Goal: Task Accomplishment & Management: Complete application form

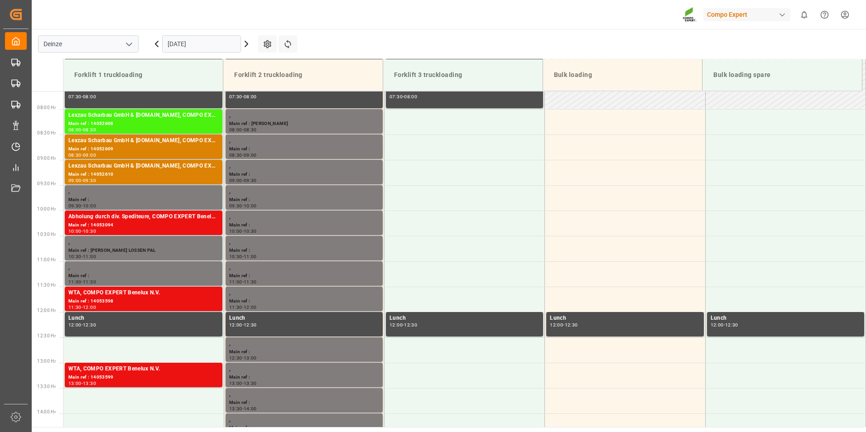
scroll to position [400, 0]
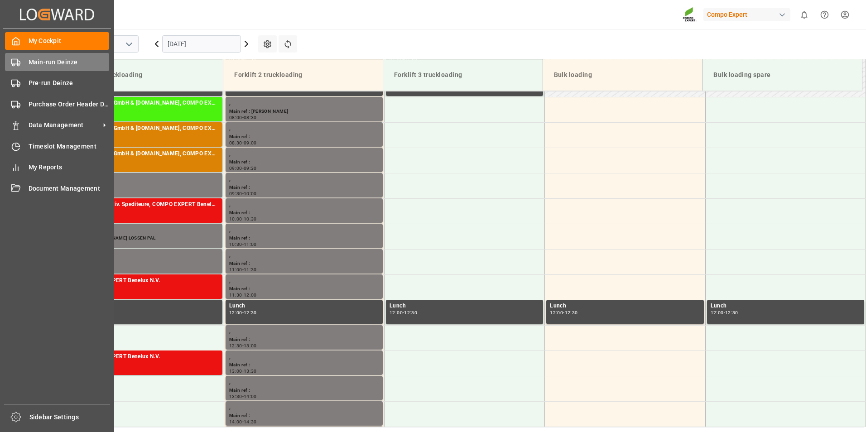
click at [14, 61] on icon at bounding box center [15, 62] width 9 height 9
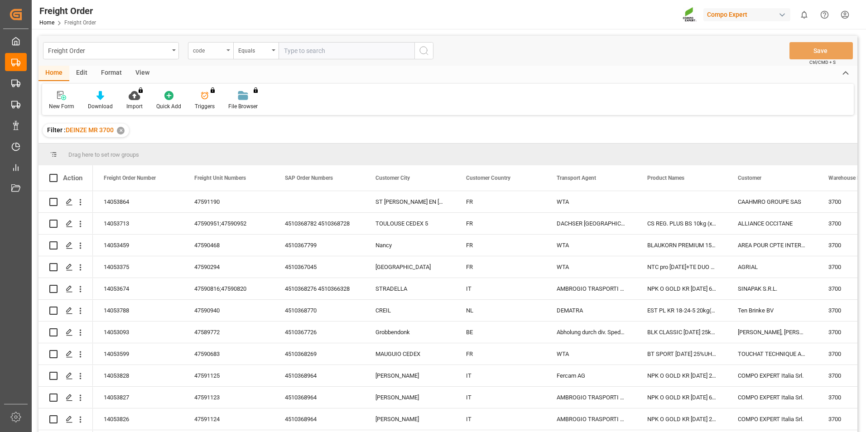
click at [229, 49] on icon "open menu" at bounding box center [228, 50] width 4 height 2
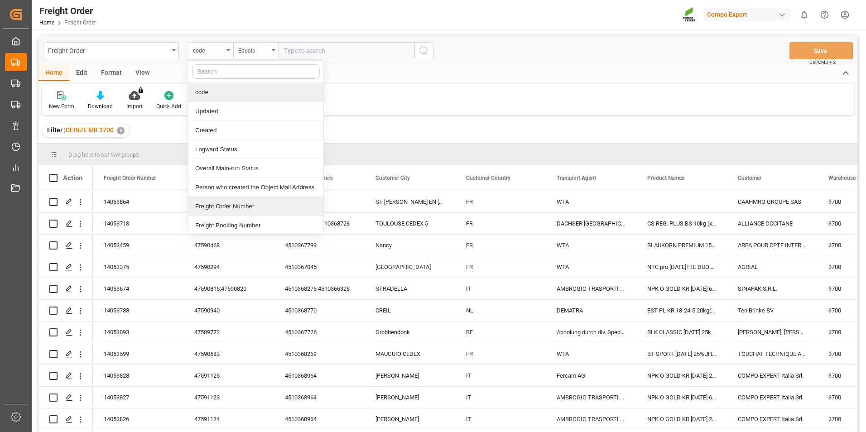
click at [220, 208] on div "Freight Order Number" at bounding box center [255, 206] width 135 height 19
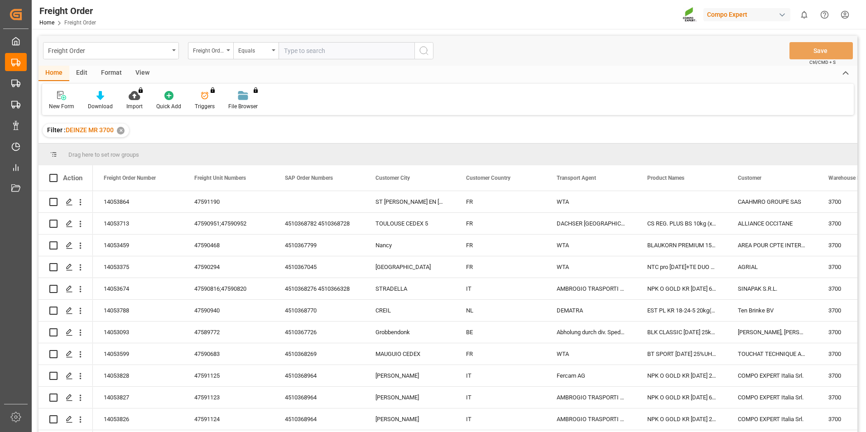
click at [295, 52] on input "text" at bounding box center [346, 50] width 136 height 17
type input "14053826"
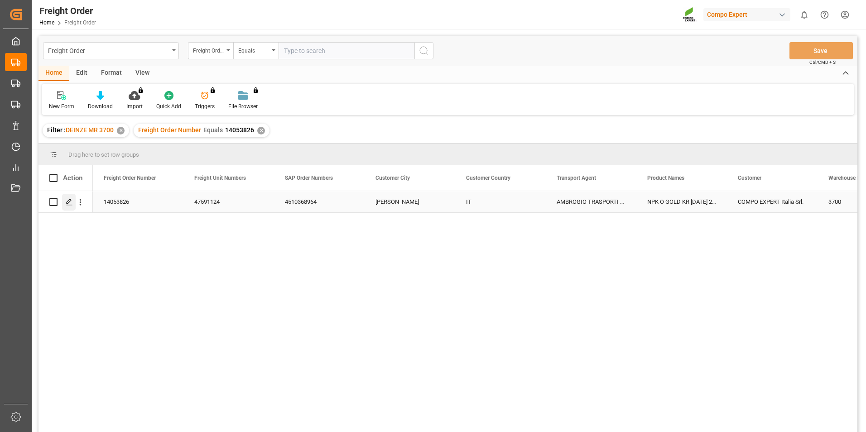
click at [68, 203] on icon "Press SPACE to select this row." at bounding box center [69, 201] width 7 height 7
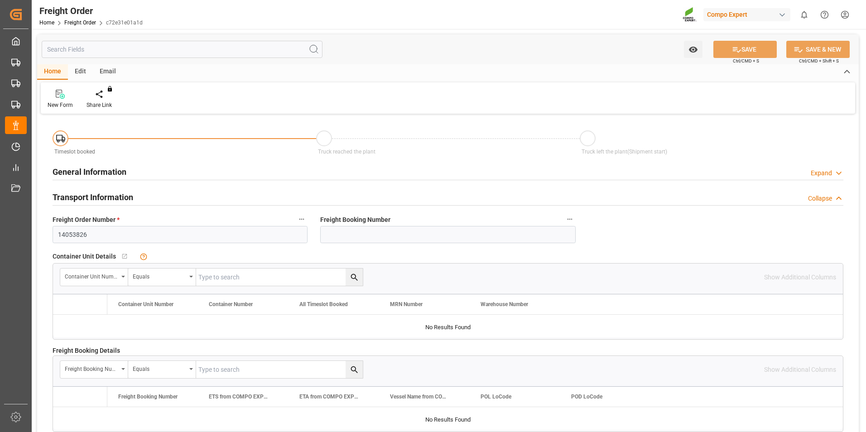
type input "18"
type input "27324"
type input "0"
type input "[DATE] 00:00"
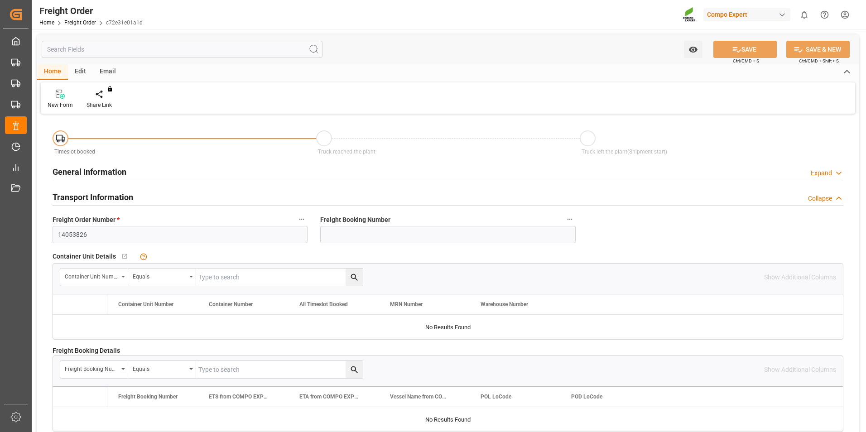
type input "[DATE] 15:24"
click at [104, 93] on icon at bounding box center [106, 94] width 6 height 9
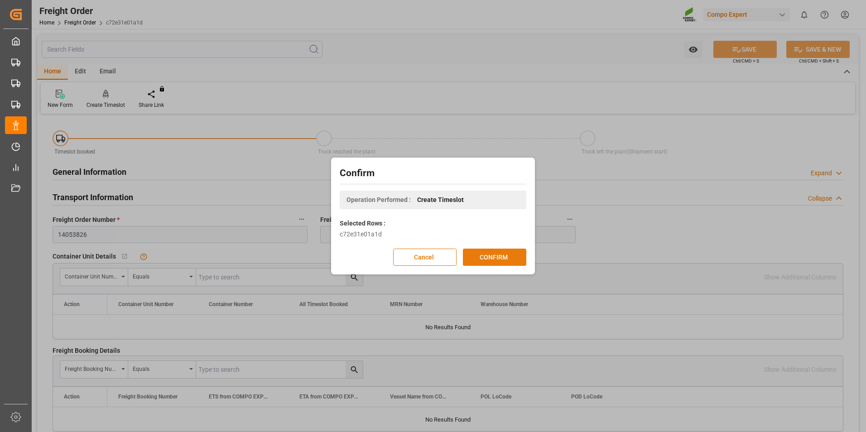
click at [499, 252] on button "CONFIRM" at bounding box center [494, 257] width 63 height 17
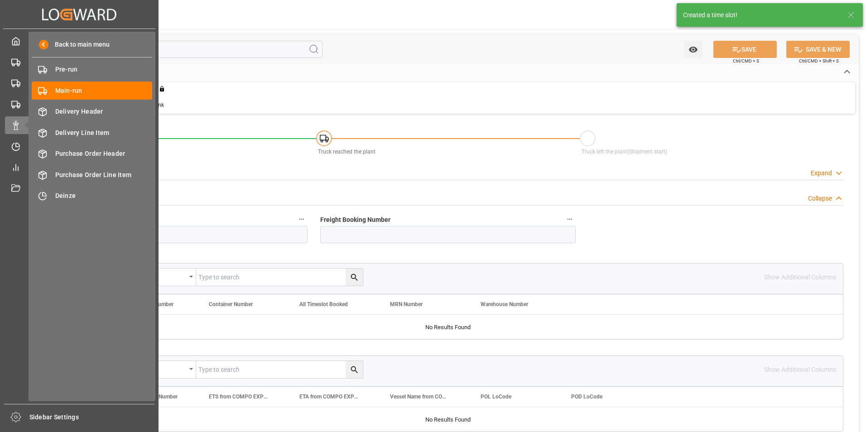
type input "18"
type input "27324"
type input "0"
type input "27324"
type input "14.10.2025 00:00"
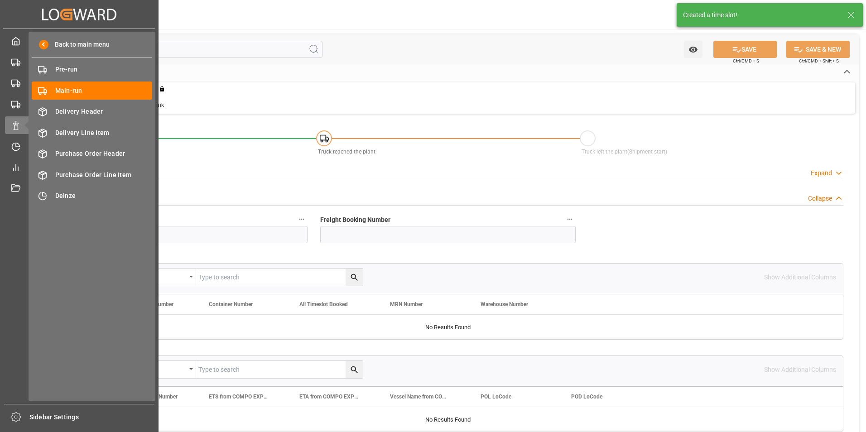
type input "14.10.2025 15:24"
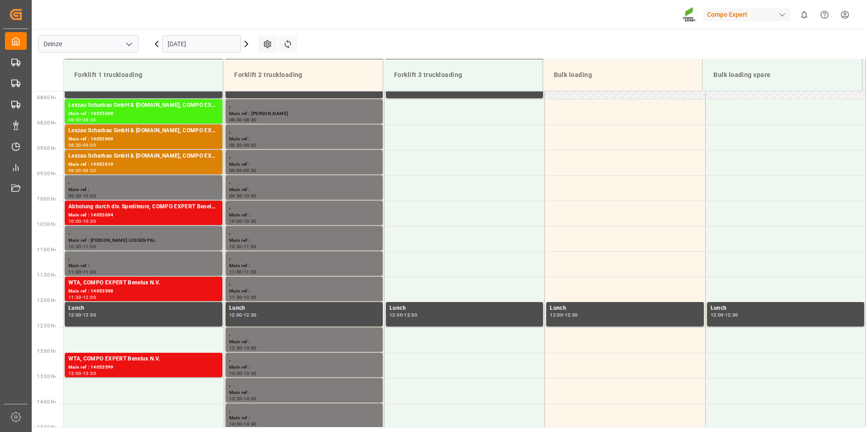
scroll to position [400, 0]
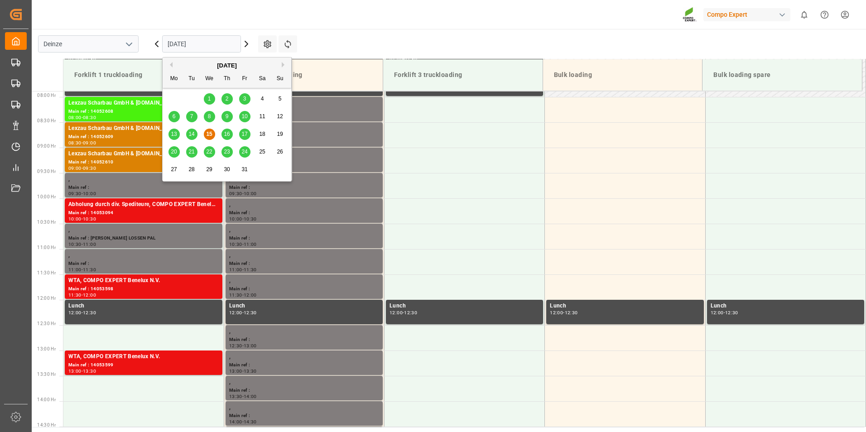
click at [208, 41] on input "[DATE]" at bounding box center [201, 43] width 79 height 17
click at [230, 135] on span "16" at bounding box center [227, 134] width 6 height 6
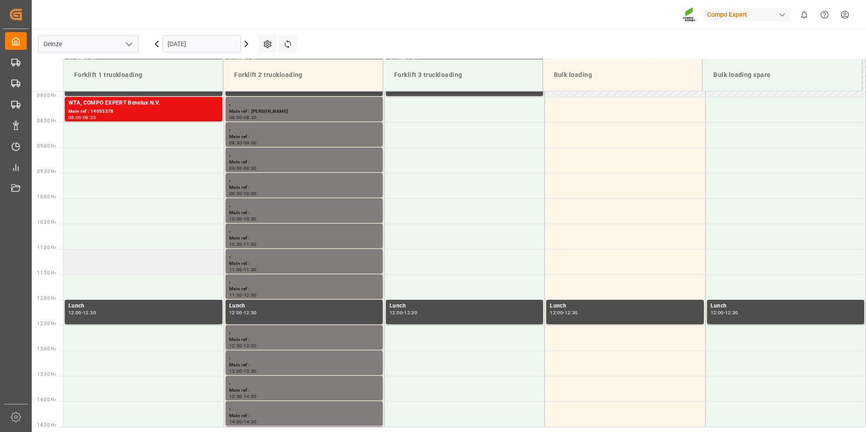
click at [88, 263] on td at bounding box center [143, 261] width 160 height 25
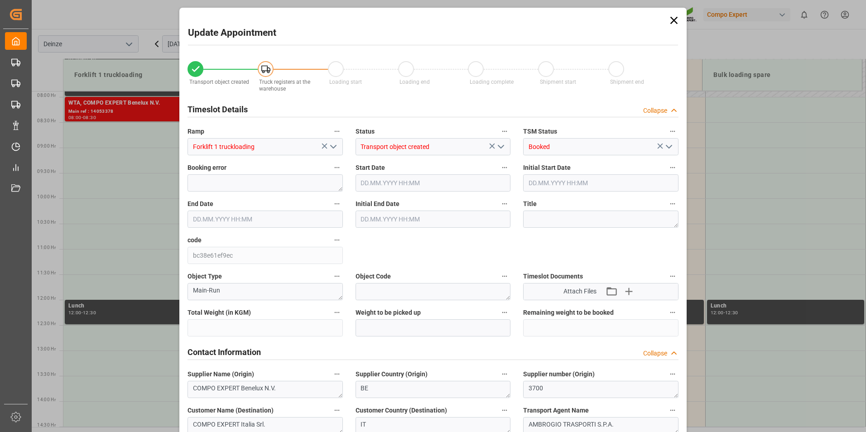
type input "27324"
type input "0"
type input "18"
type input "16.10.2025 11:00"
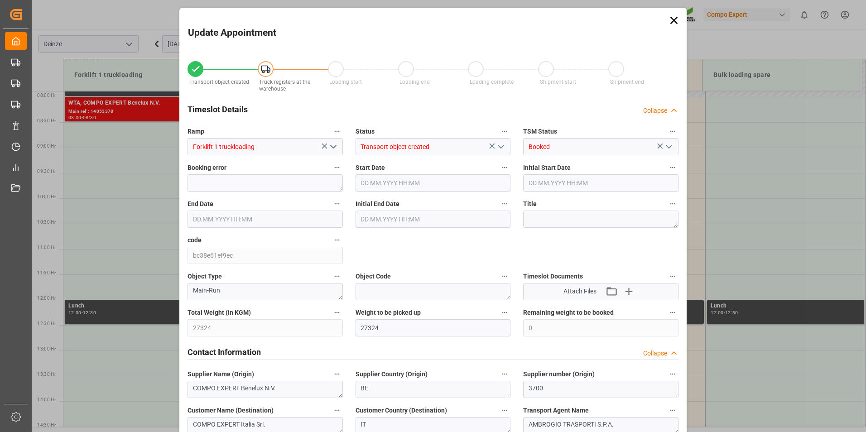
type input "16.10.2025 11:30"
type input "14.10.2025 15:24"
type input "15.10.2025 07:10"
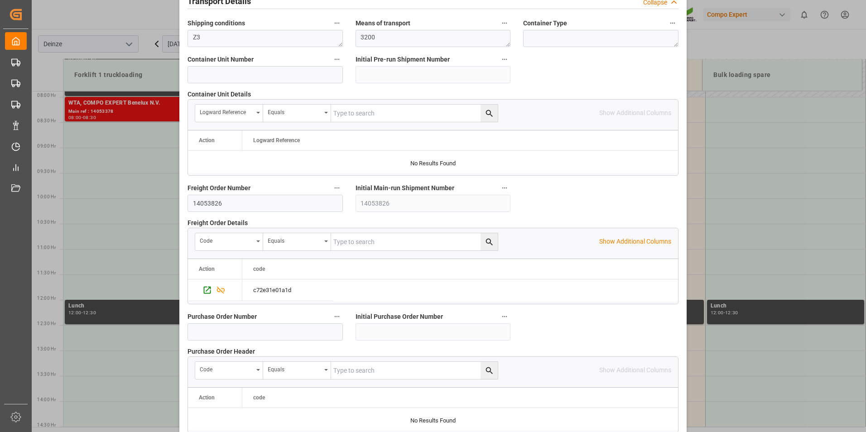
scroll to position [815, 0]
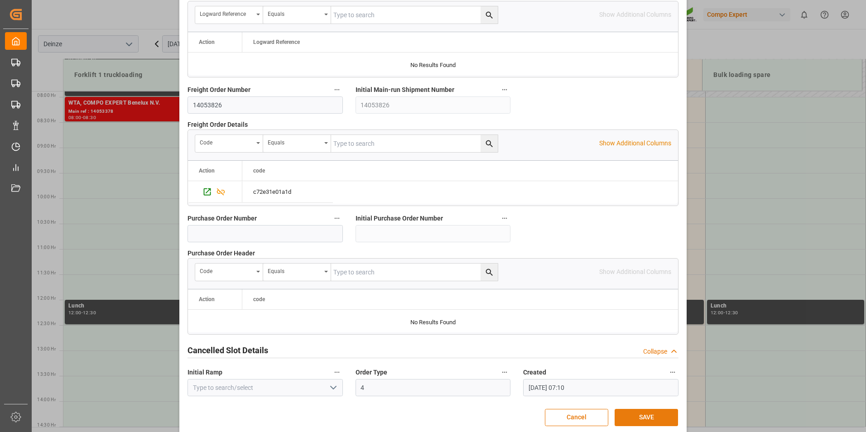
click at [643, 419] on button "SAVE" at bounding box center [645, 417] width 63 height 17
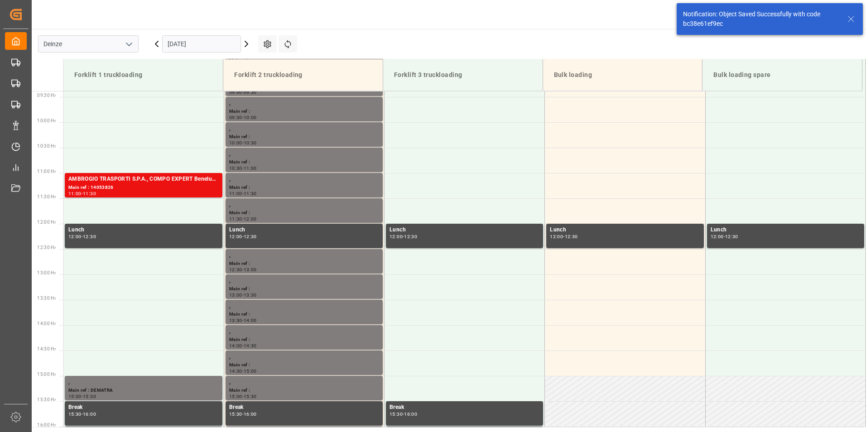
scroll to position [501, 0]
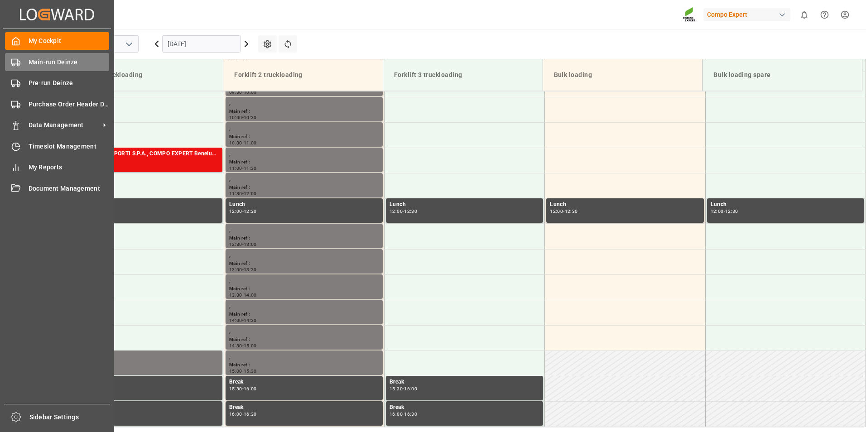
click at [15, 64] on rect at bounding box center [14, 61] width 5 height 5
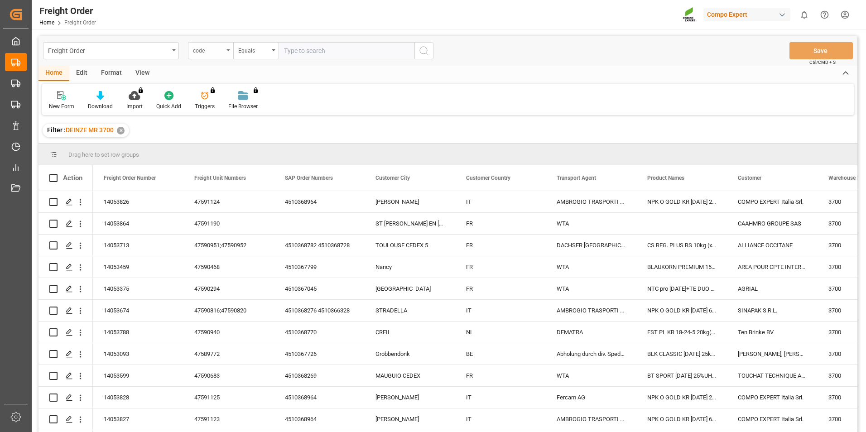
click at [229, 52] on div "code" at bounding box center [210, 50] width 45 height 17
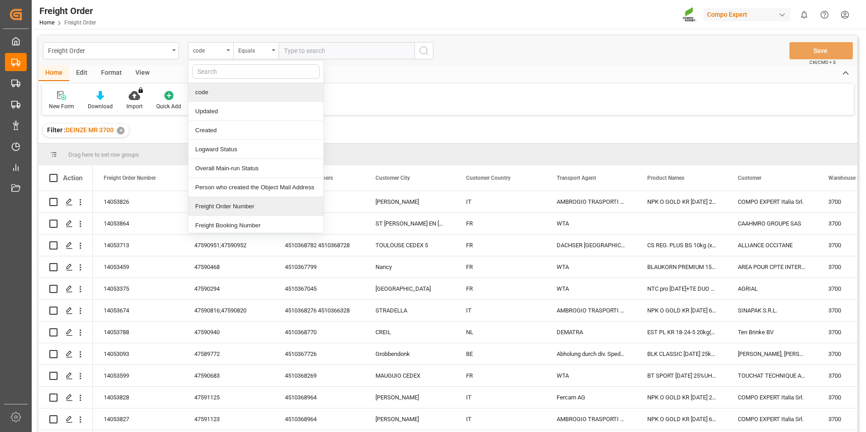
click at [218, 207] on div "Freight Order Number" at bounding box center [255, 206] width 135 height 19
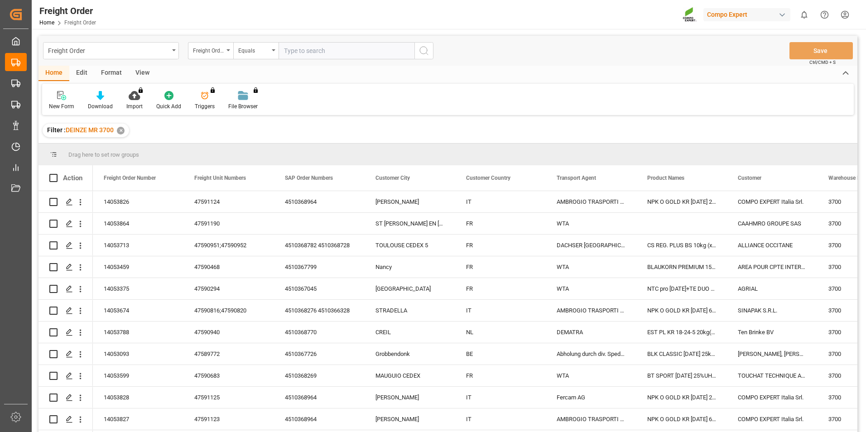
click at [292, 53] on input "text" at bounding box center [346, 50] width 136 height 17
type input "14053827"
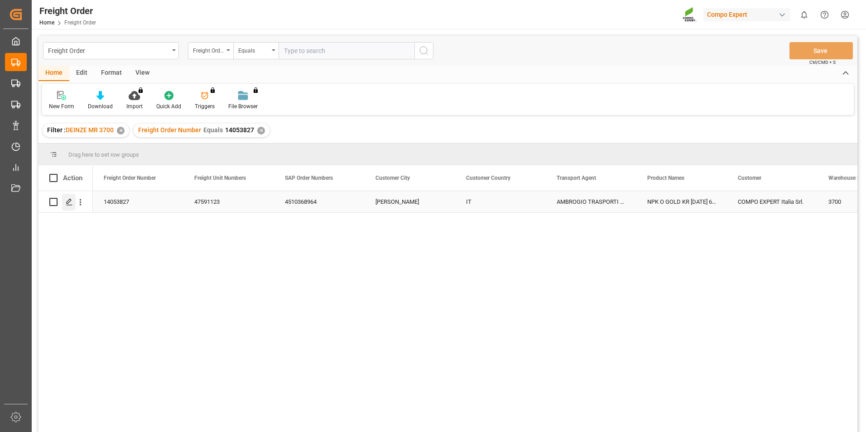
click at [67, 202] on icon "Press SPACE to select this row." at bounding box center [69, 201] width 7 height 7
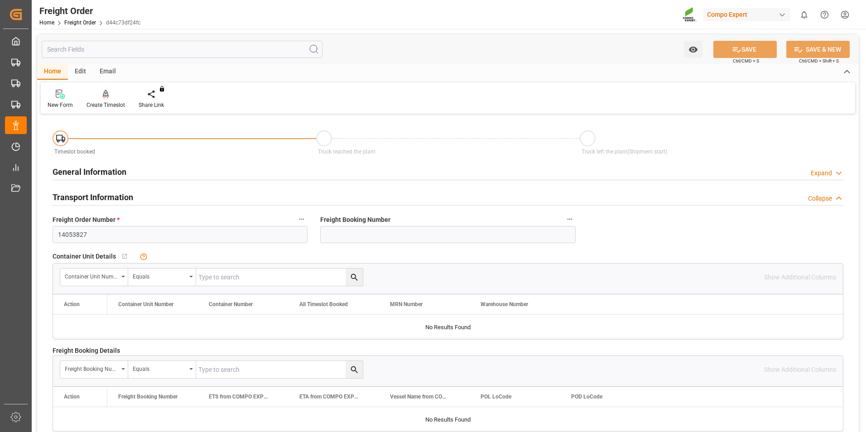
click at [107, 93] on icon at bounding box center [106, 94] width 6 height 8
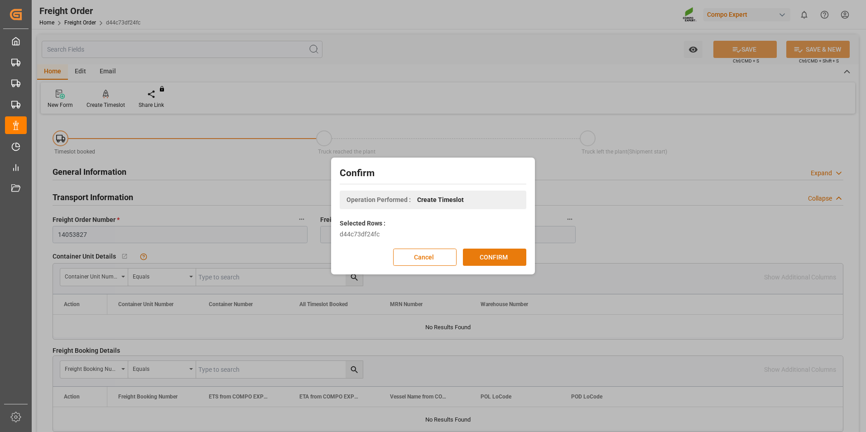
click at [500, 258] on button "CONFIRM" at bounding box center [494, 257] width 63 height 17
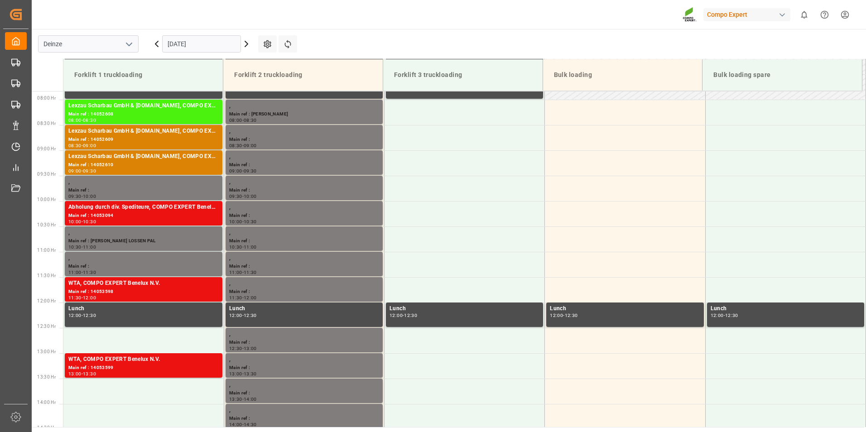
scroll to position [400, 0]
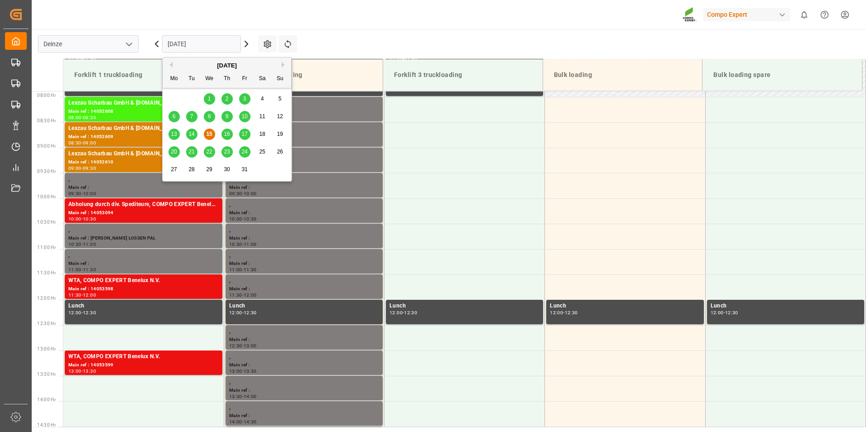
click at [219, 43] on input "[DATE]" at bounding box center [201, 43] width 79 height 17
click at [227, 138] on div "16" at bounding box center [226, 134] width 11 height 11
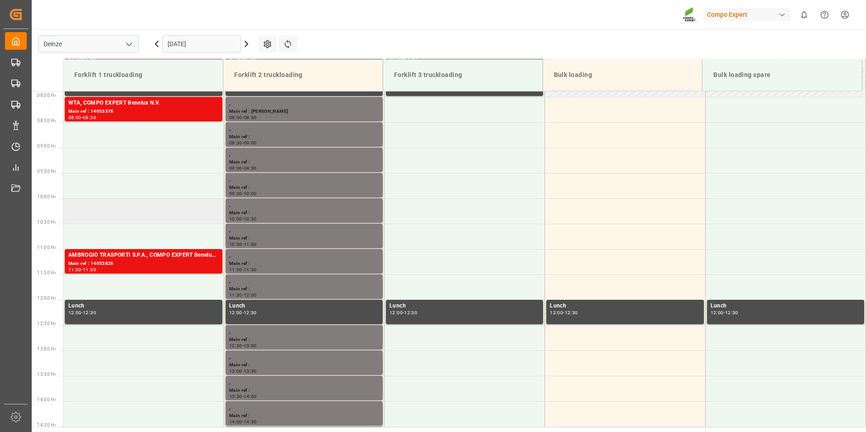
click at [87, 210] on td at bounding box center [143, 210] width 160 height 25
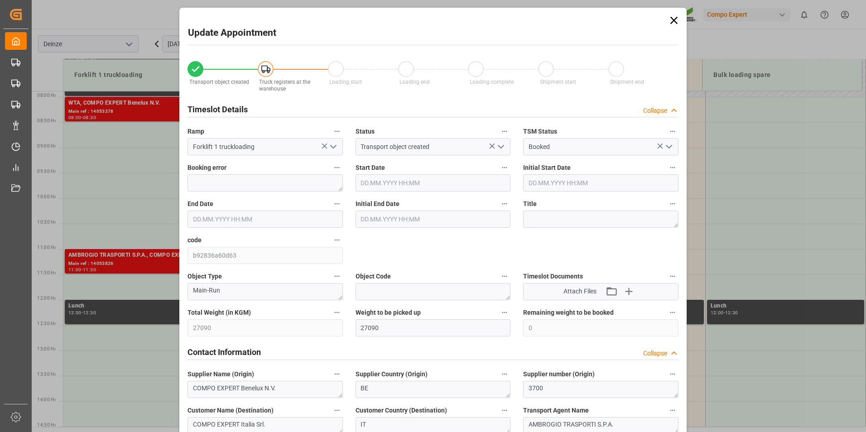
type input "16.10.2025 10:00"
type input "16.10.2025 10:30"
type input "14.10.2025 15:25"
type input "15.10.2025 07:11"
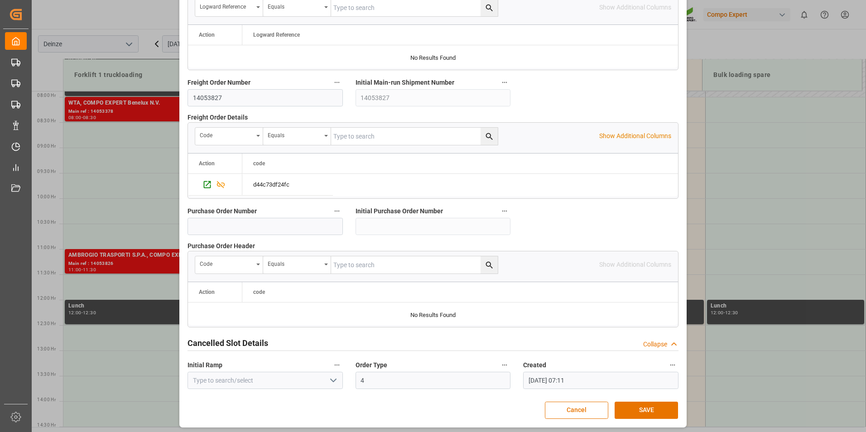
scroll to position [825, 0]
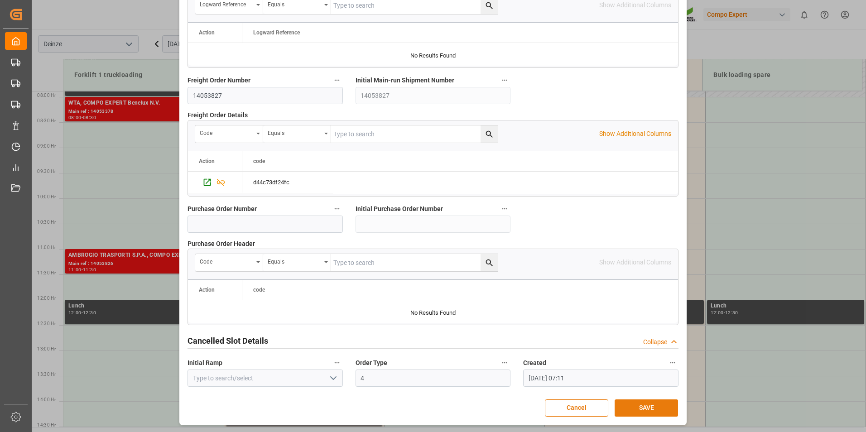
click at [638, 407] on button "SAVE" at bounding box center [645, 407] width 63 height 17
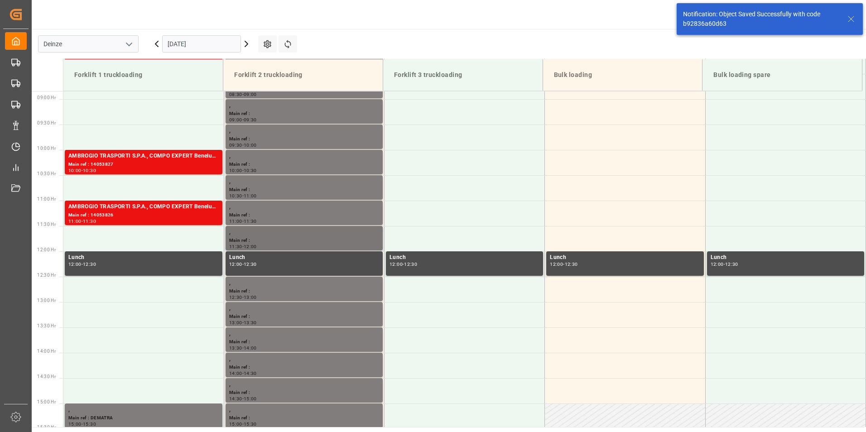
scroll to position [451, 0]
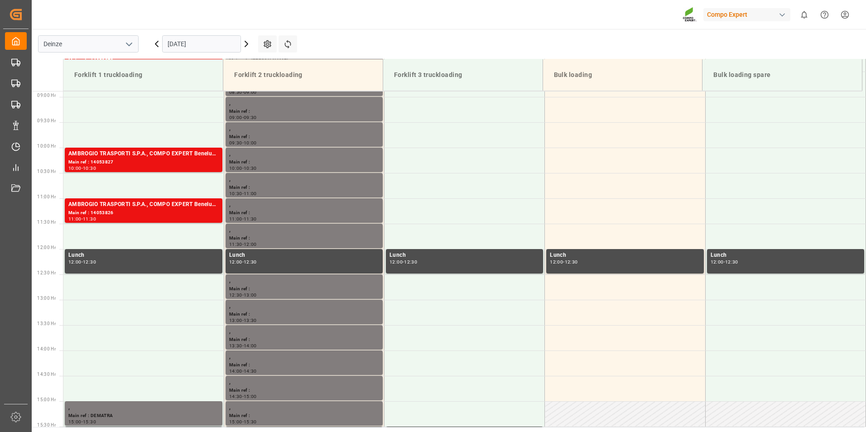
click at [222, 46] on input "[DATE]" at bounding box center [201, 43] width 79 height 17
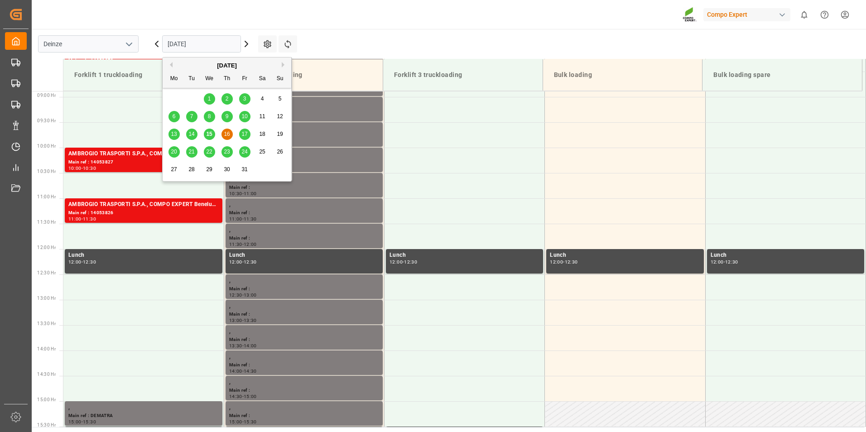
click at [246, 132] on span "17" at bounding box center [244, 134] width 6 height 6
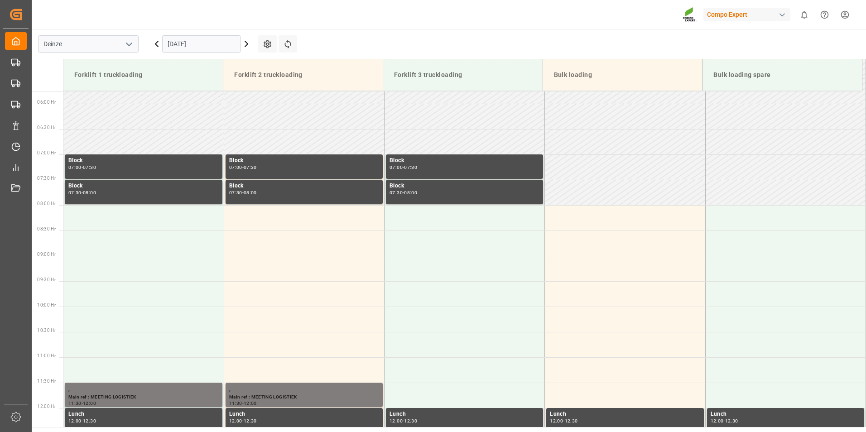
scroll to position [400, 0]
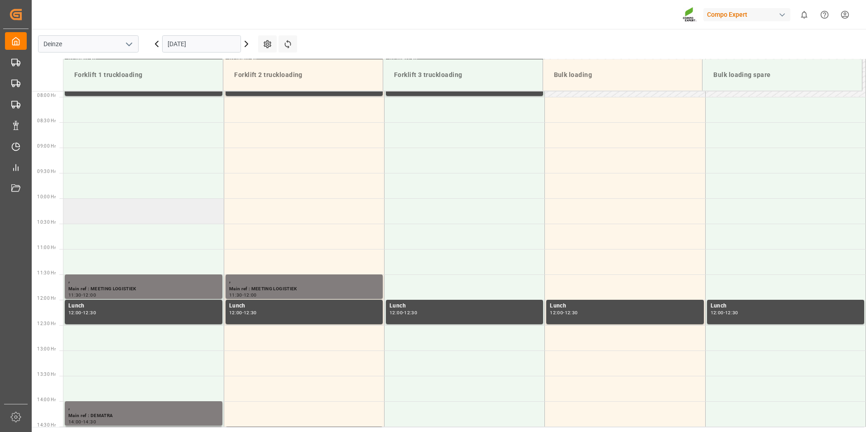
click at [86, 210] on td at bounding box center [143, 210] width 160 height 25
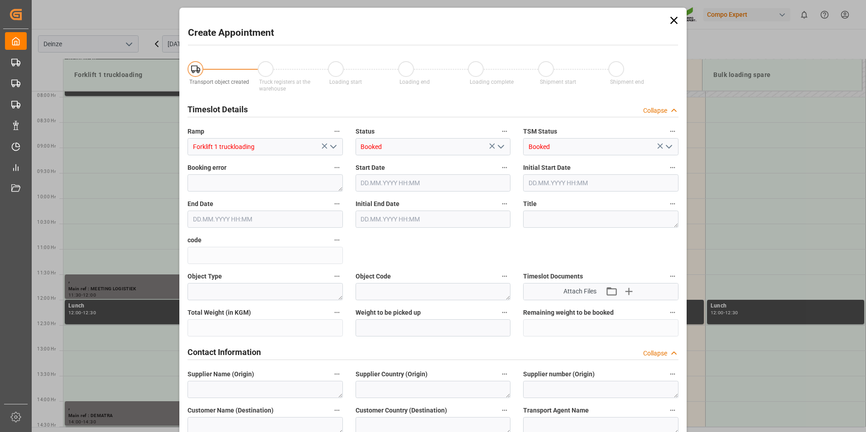
type input "17.10.2025 10:00"
type input "17.10.2025 10:30"
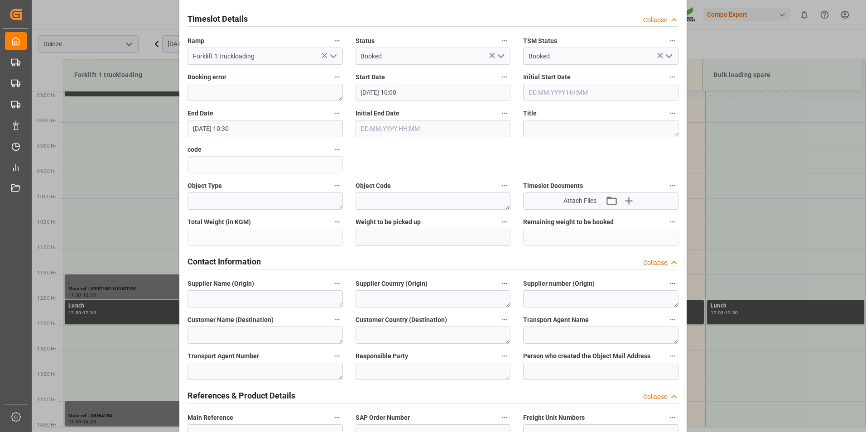
scroll to position [272, 0]
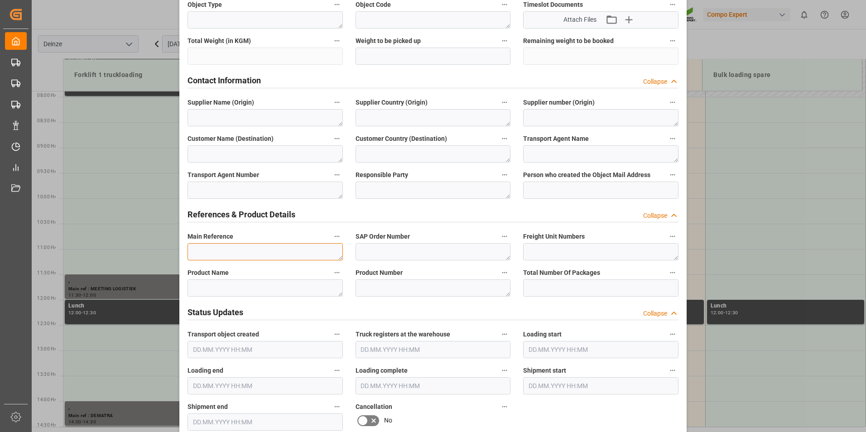
click at [211, 254] on textarea at bounding box center [264, 251] width 155 height 17
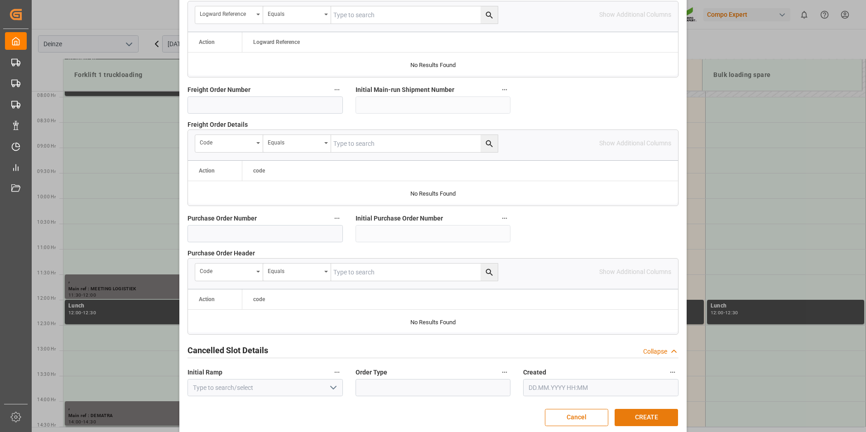
scroll to position [825, 0]
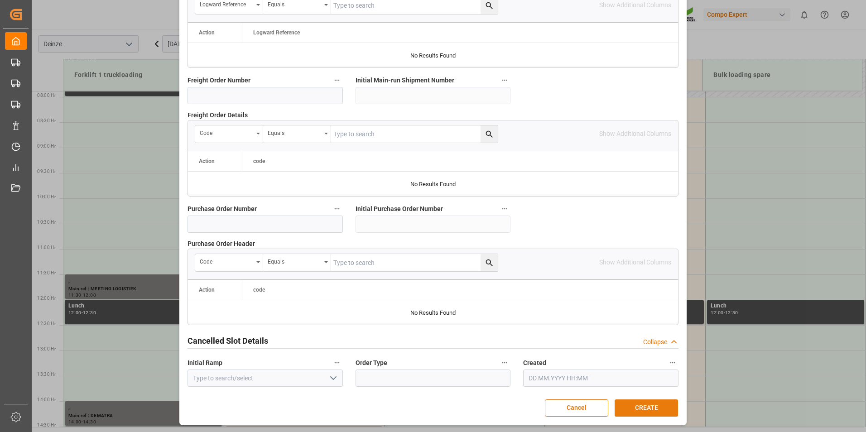
type textarea "MAIL KLN : Lossen Agrostar"
click at [641, 410] on button "CREATE" at bounding box center [645, 407] width 63 height 17
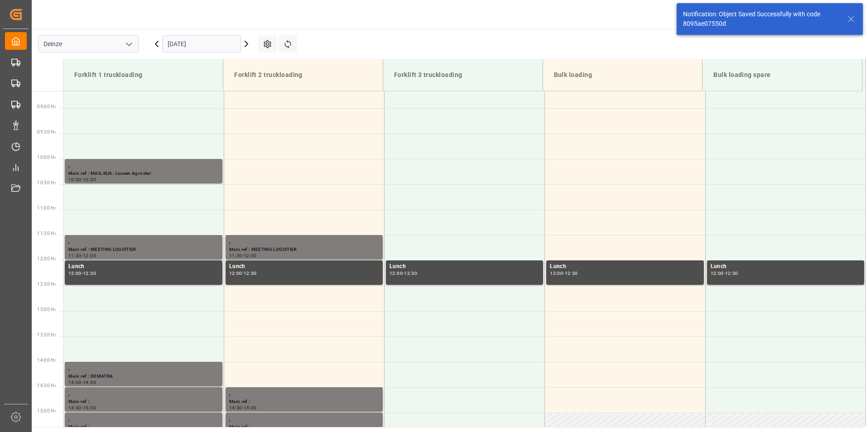
scroll to position [451, 0]
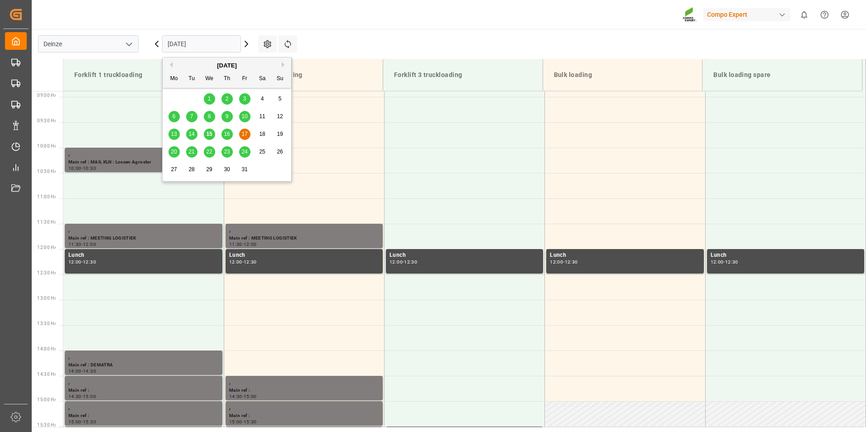
click at [227, 46] on input "17.10.2025" at bounding box center [201, 43] width 79 height 17
click at [209, 135] on span "15" at bounding box center [209, 134] width 6 height 6
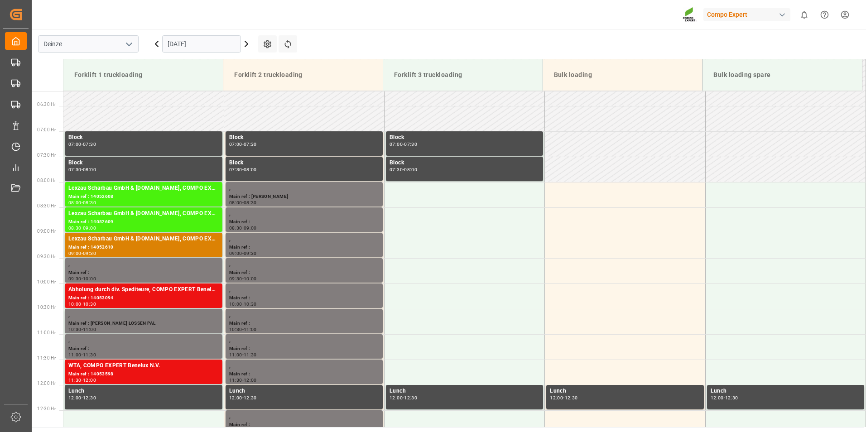
scroll to position [269, 0]
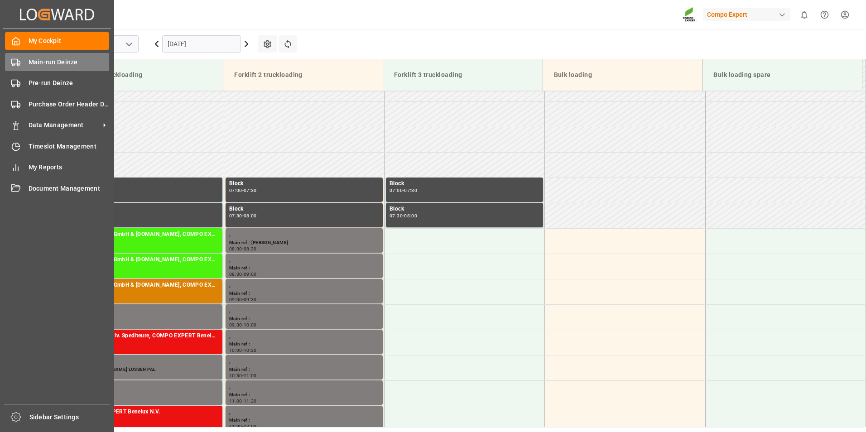
click at [14, 60] on icon at bounding box center [15, 62] width 9 height 9
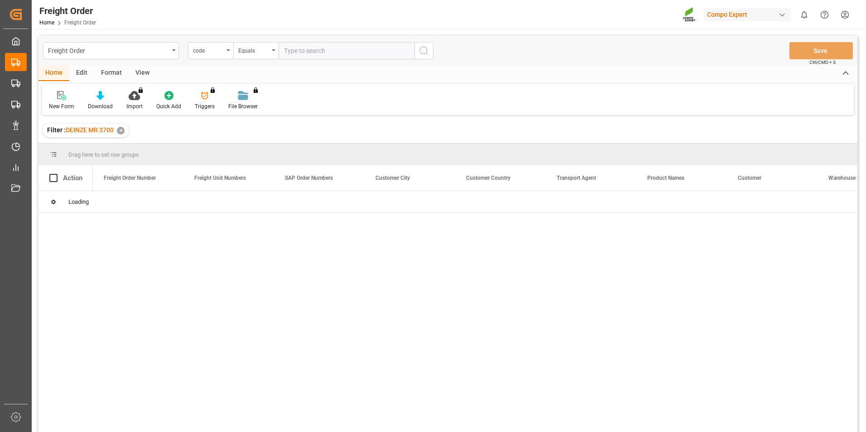
click at [228, 51] on div "code" at bounding box center [210, 50] width 45 height 17
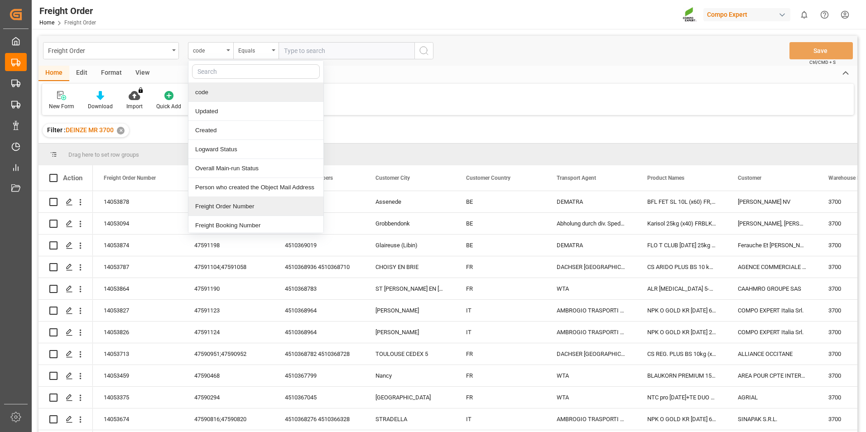
click at [216, 205] on div "Freight Order Number" at bounding box center [255, 206] width 135 height 19
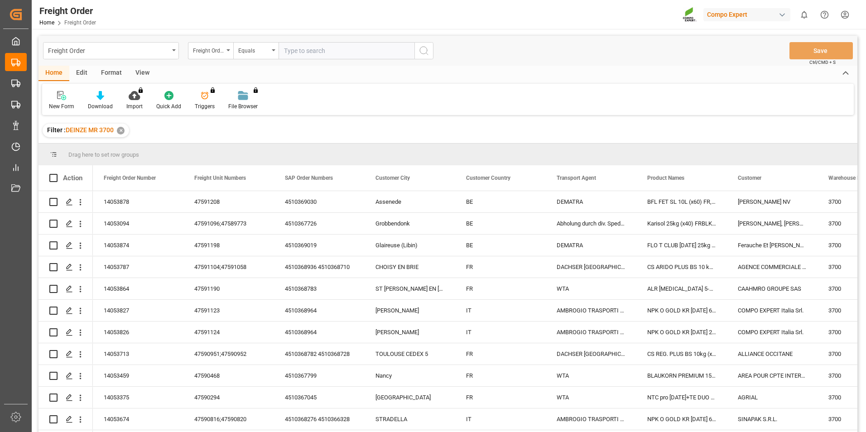
click at [291, 53] on input "text" at bounding box center [346, 50] width 136 height 17
type input "14053378"
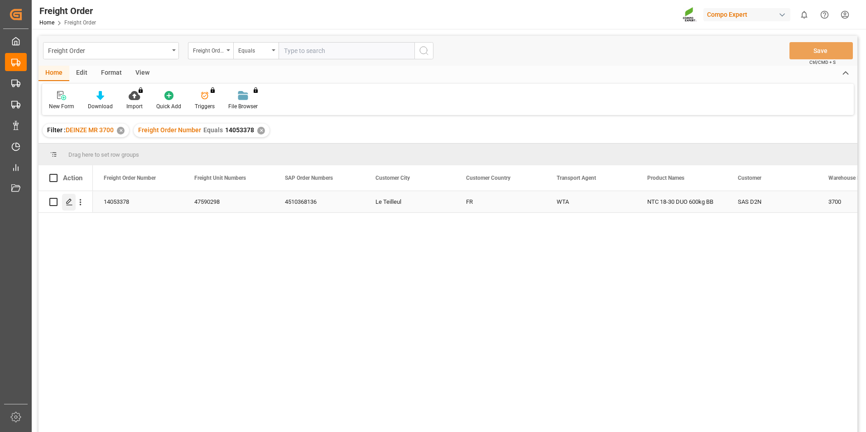
click at [67, 203] on icon "Press SPACE to select this row." at bounding box center [69, 201] width 7 height 7
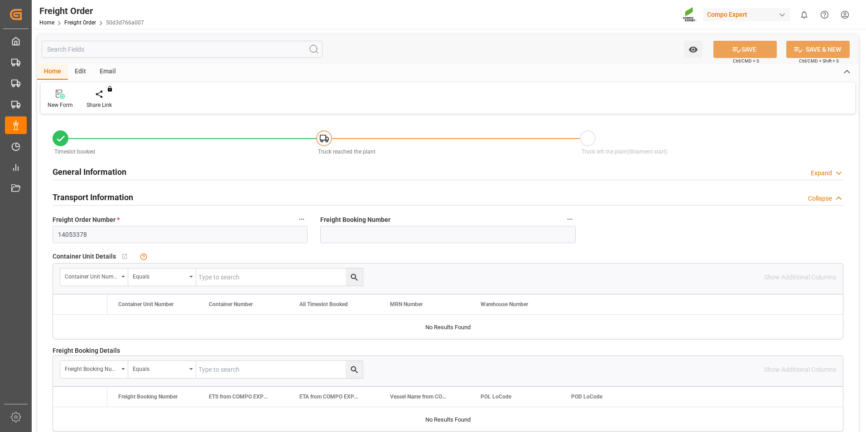
type input "42"
type input "25410"
type input "0"
type input "25410"
type input "10.10.2025 00:00"
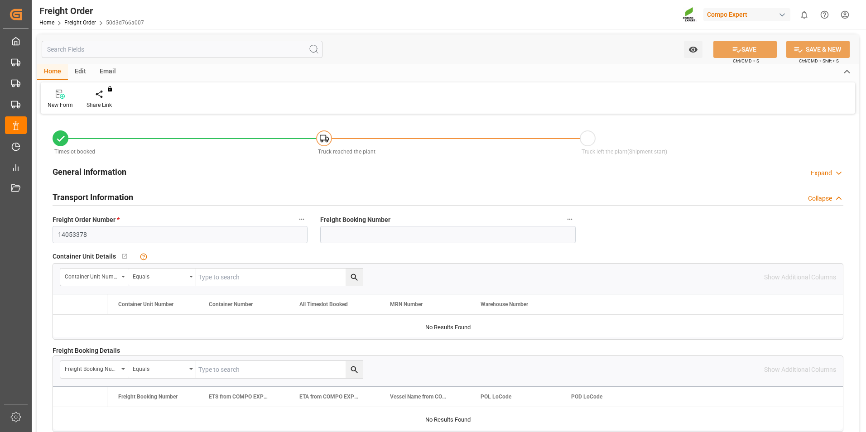
type input "06.10.2025 09:30"
click at [106, 96] on icon at bounding box center [106, 94] width 6 height 8
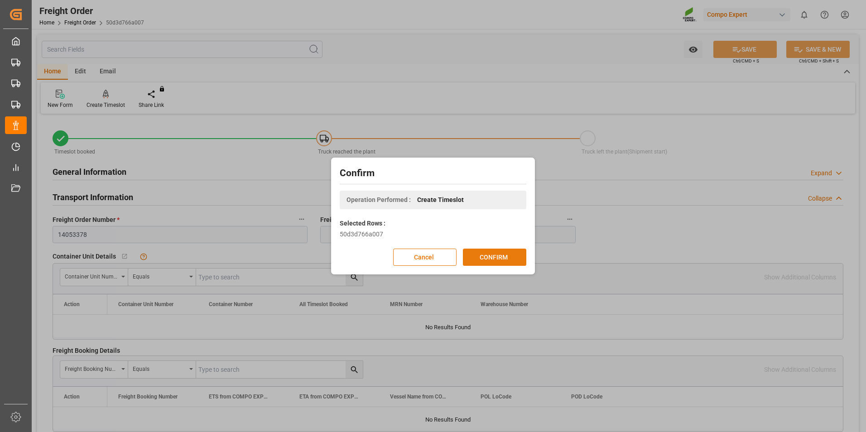
click at [481, 255] on button "CONFIRM" at bounding box center [494, 257] width 63 height 17
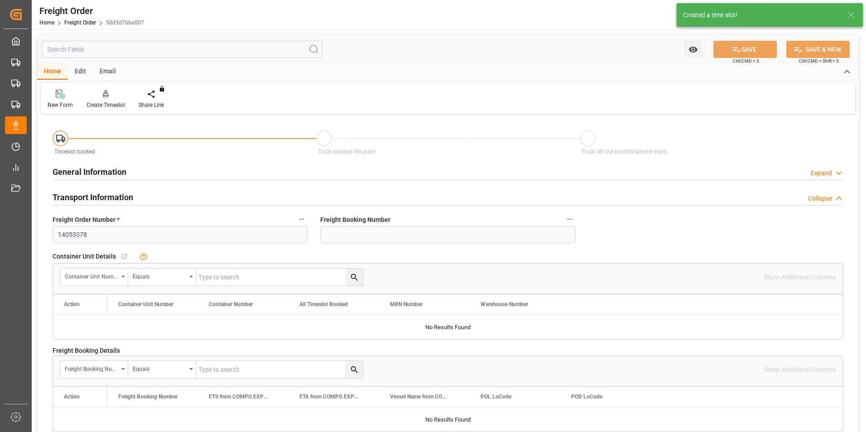
type input "10.10.2025 00:00"
type input "06.10.2025 09:30"
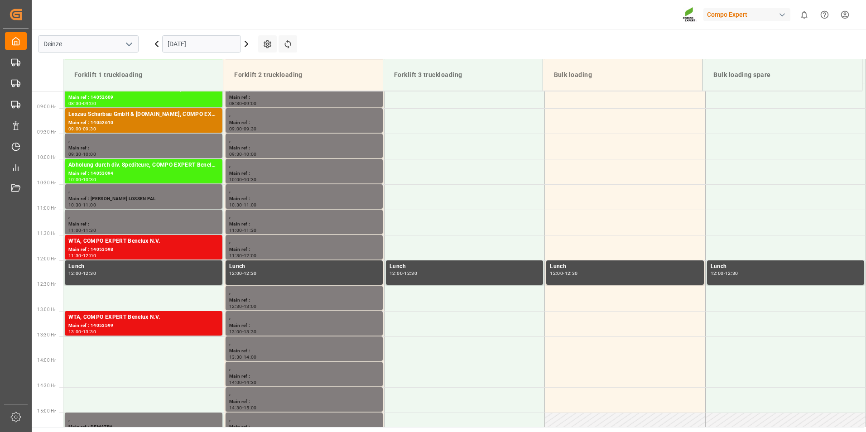
scroll to position [451, 0]
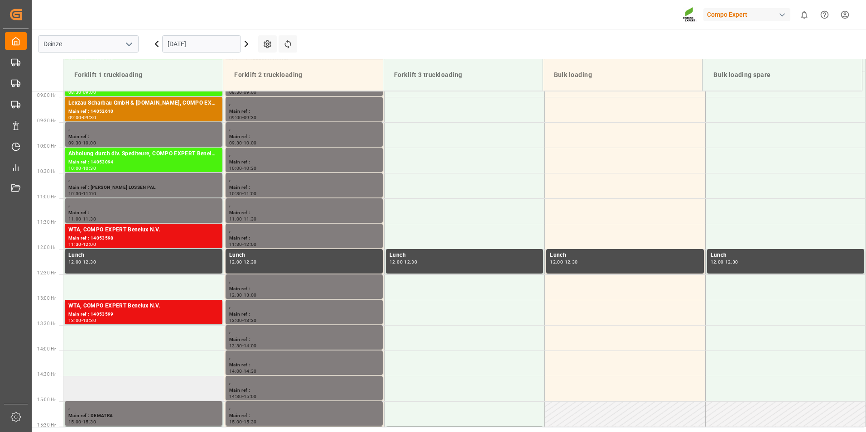
click at [95, 393] on td at bounding box center [143, 388] width 160 height 25
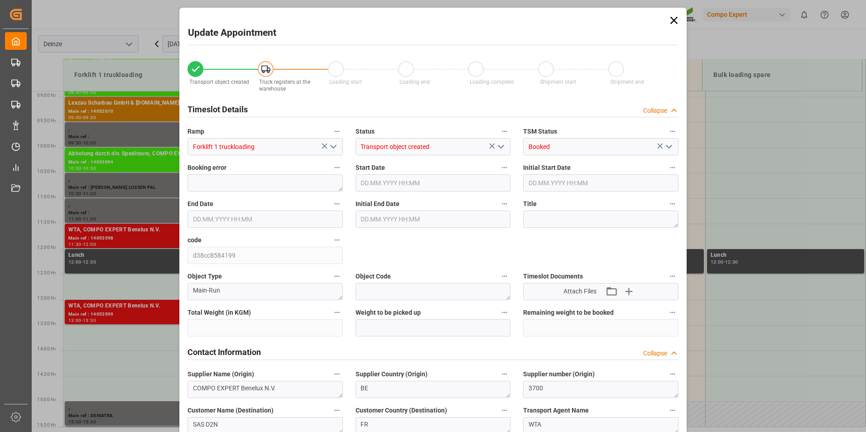
type input "25410"
type input "-25410"
type input "42"
type input "15.10.2025 14:30"
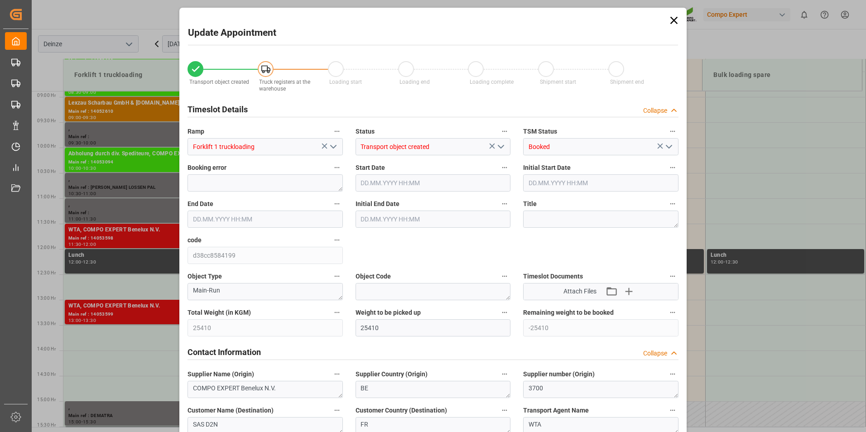
type input "15.10.2025 15:00"
type input "06.10.2025 09:30"
type input "15.10.2025 08:05"
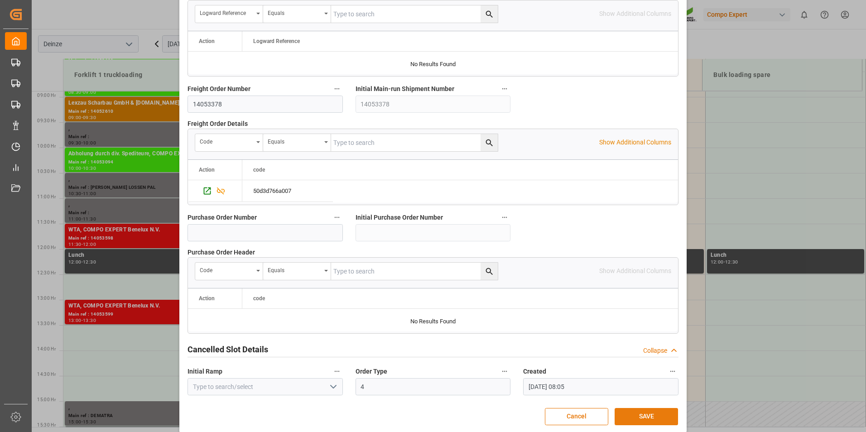
scroll to position [825, 0]
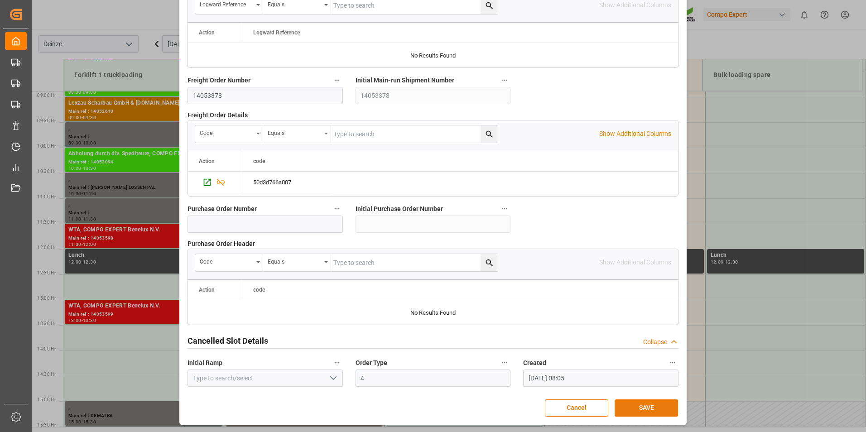
click at [637, 410] on button "SAVE" at bounding box center [645, 407] width 63 height 17
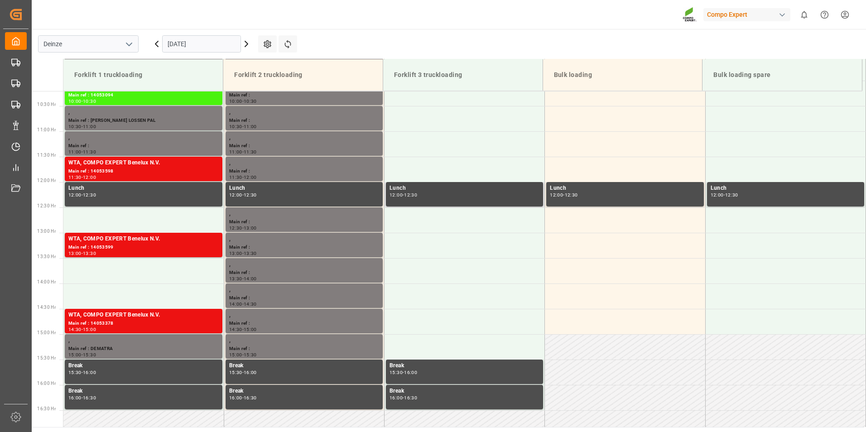
scroll to position [382, 0]
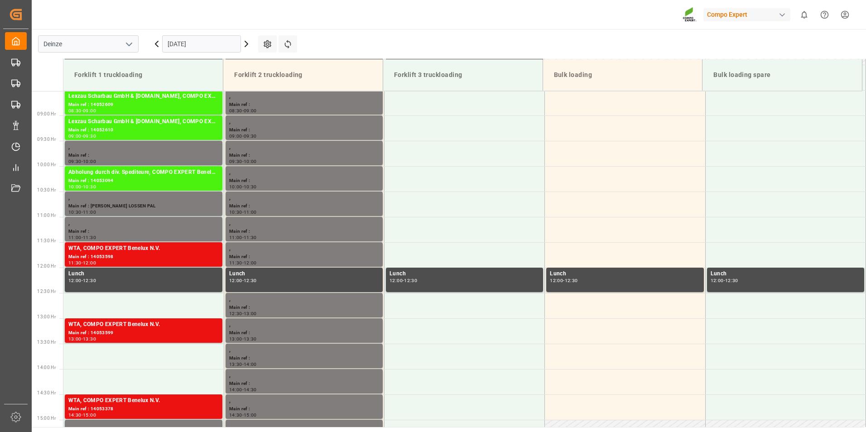
scroll to position [451, 0]
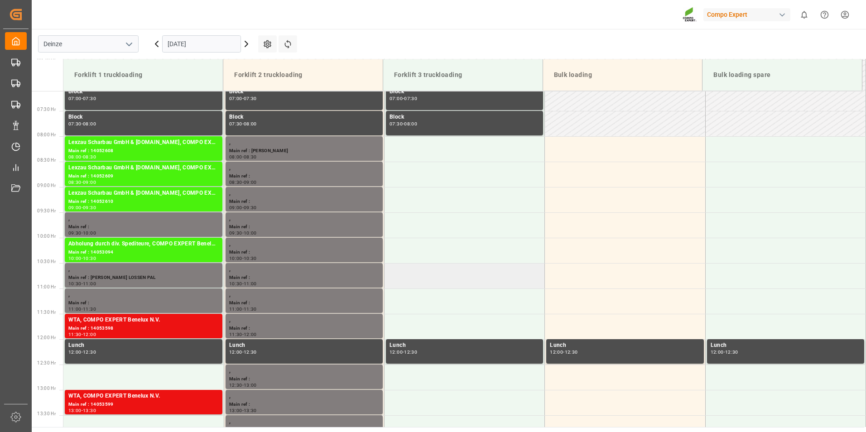
scroll to position [360, 0]
